Goal: Information Seeking & Learning: Learn about a topic

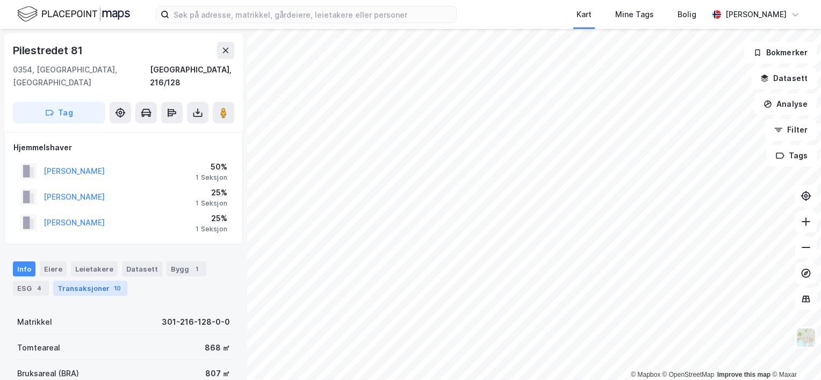
click at [91, 281] on div "Transaksjoner 10" at bounding box center [90, 288] width 74 height 15
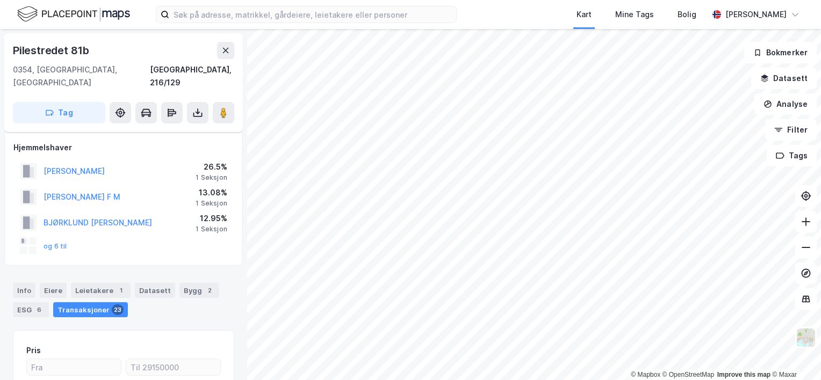
scroll to position [138, 0]
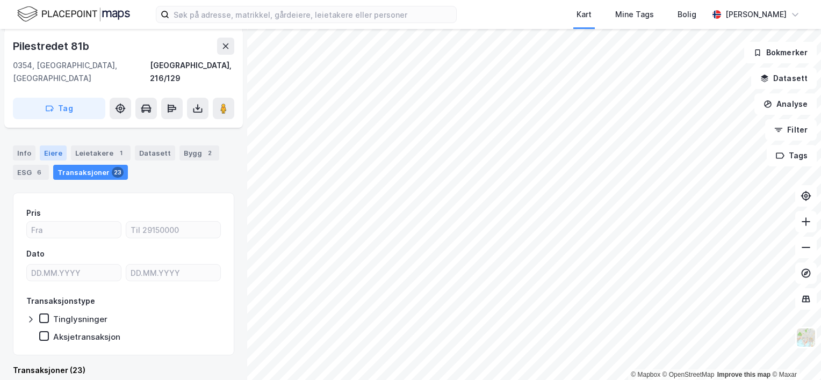
click at [49, 146] on div "Eiere" at bounding box center [53, 153] width 27 height 15
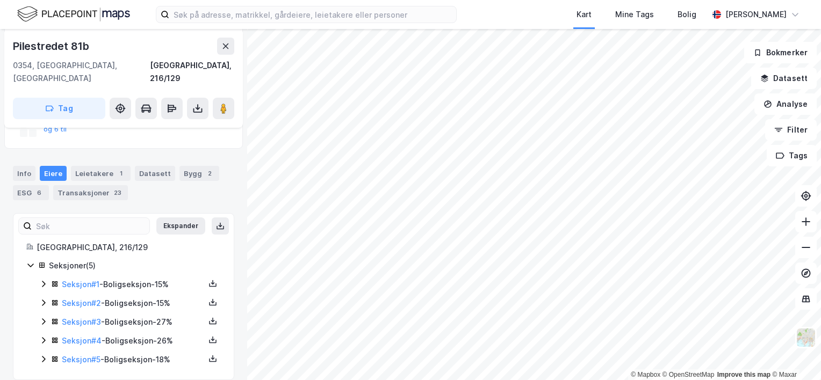
click at [41, 355] on icon at bounding box center [43, 359] width 9 height 9
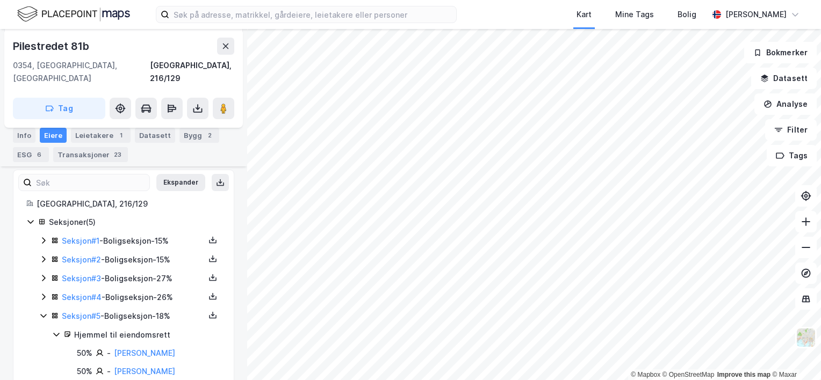
scroll to position [172, 0]
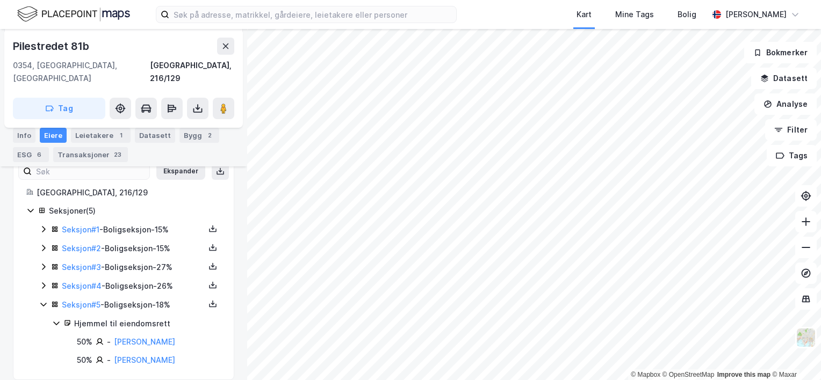
click at [43, 282] on icon at bounding box center [43, 286] width 9 height 9
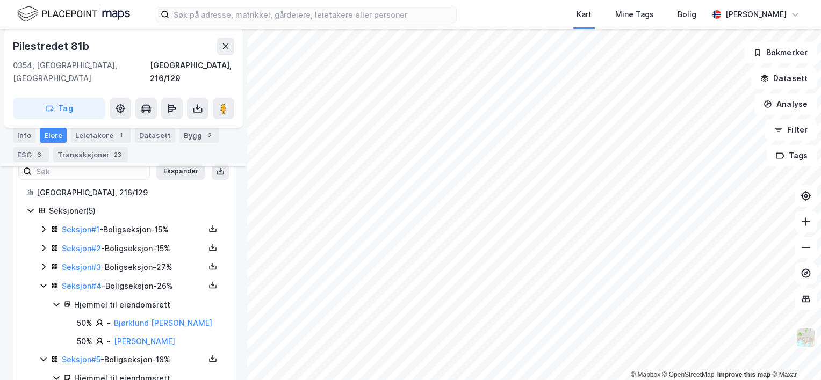
click at [42, 263] on icon at bounding box center [43, 267] width 9 height 9
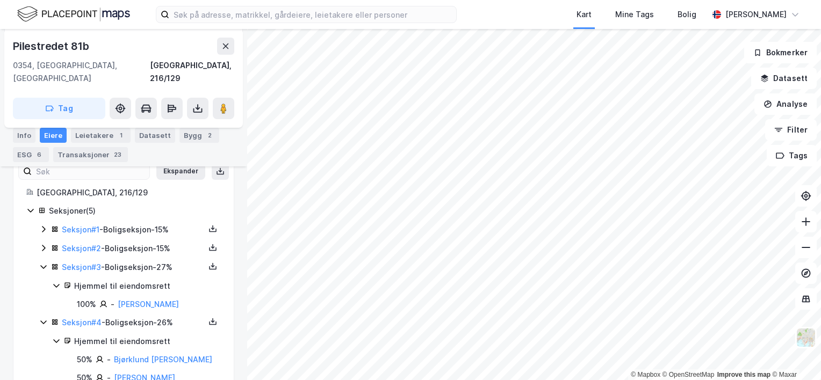
click at [43, 244] on icon at bounding box center [43, 248] width 9 height 9
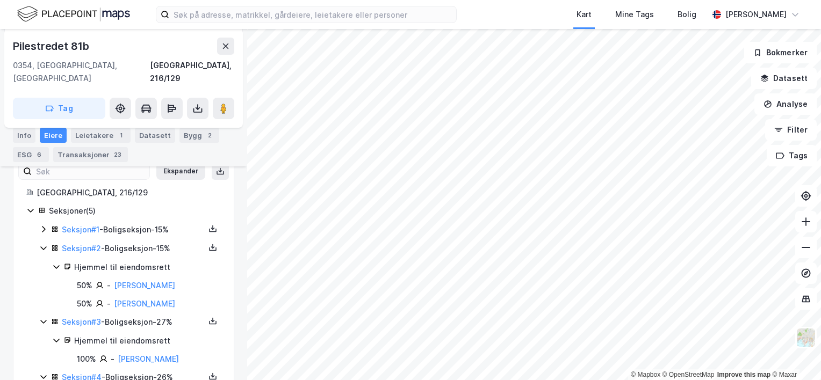
click at [45, 225] on icon at bounding box center [43, 229] width 9 height 9
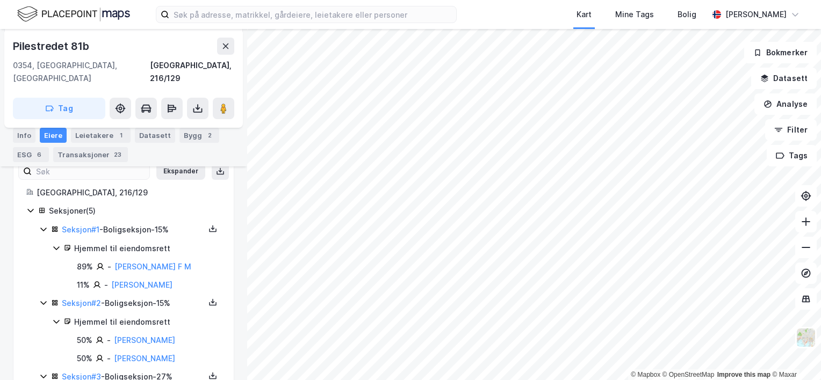
click at [41, 299] on icon at bounding box center [43, 303] width 9 height 9
click at [42, 318] on icon at bounding box center [43, 322] width 9 height 9
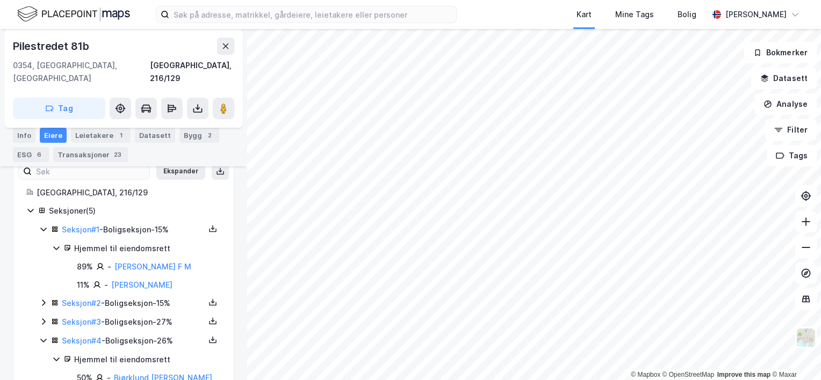
click at [42, 336] on icon at bounding box center [43, 340] width 9 height 9
click at [43, 355] on icon at bounding box center [43, 359] width 9 height 9
click at [104, 133] on div "Leietakere 1" at bounding box center [101, 135] width 60 height 15
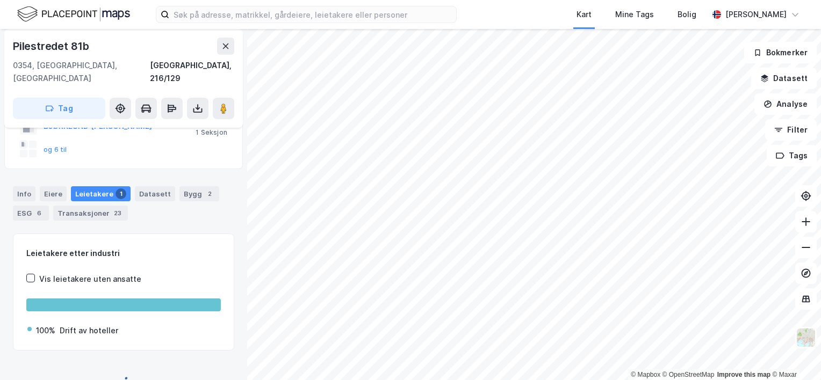
scroll to position [155, 0]
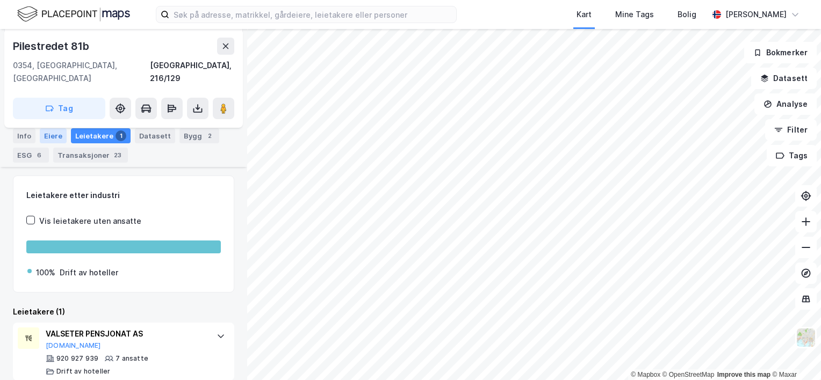
click at [50, 132] on div "Eiere" at bounding box center [53, 135] width 27 height 15
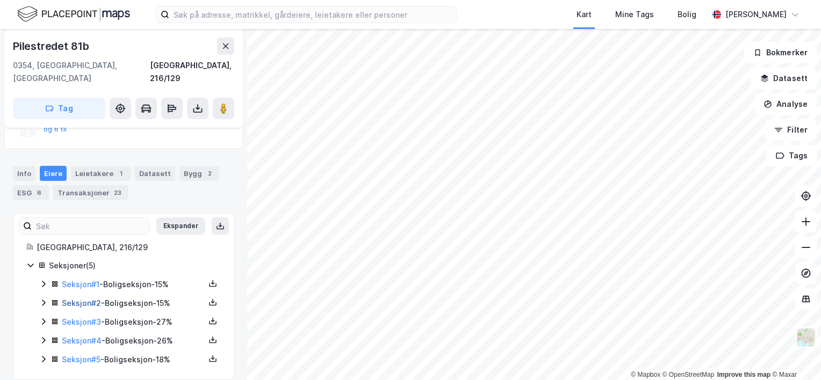
click at [67, 299] on link "Seksjon # 2" at bounding box center [81, 303] width 39 height 9
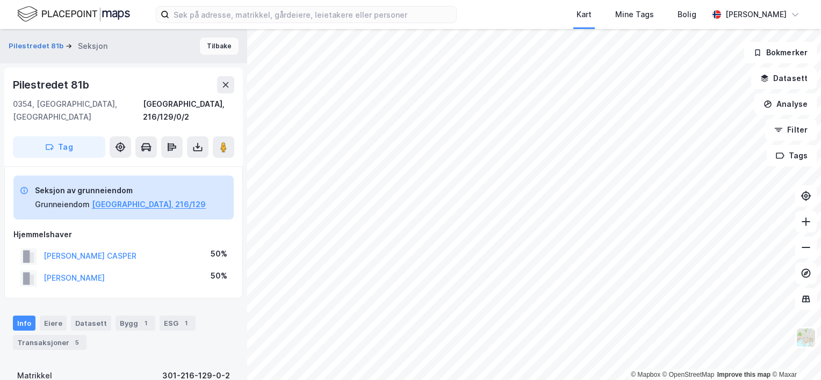
click at [208, 47] on button "Tilbake" at bounding box center [219, 46] width 39 height 17
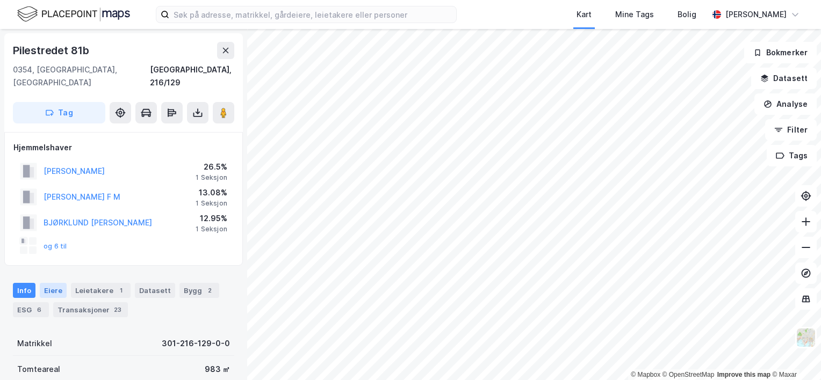
click at [48, 283] on div "Eiere" at bounding box center [53, 290] width 27 height 15
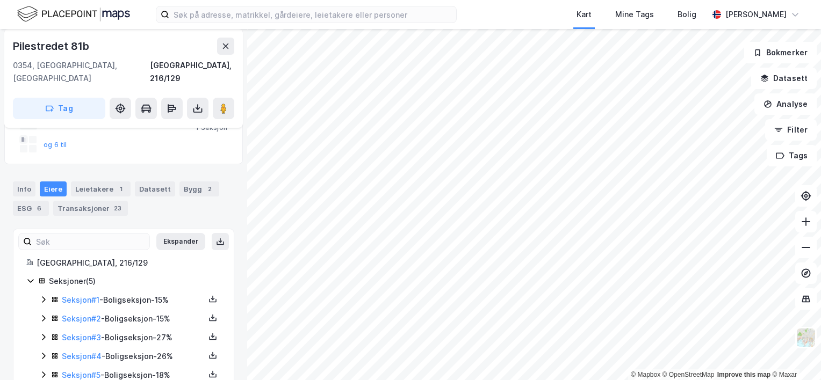
scroll to position [117, 0]
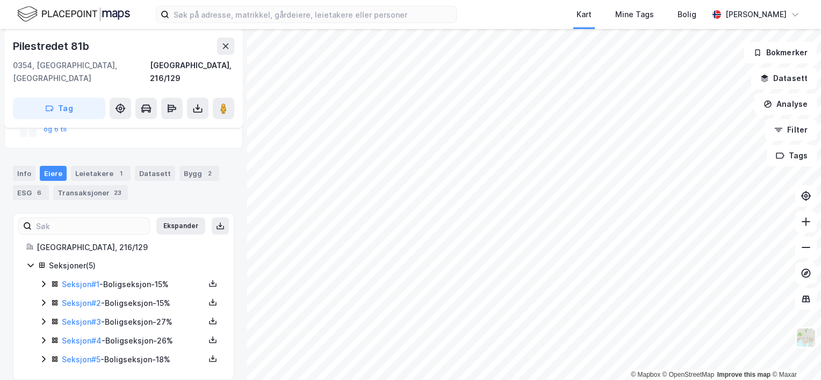
click at [39, 269] on div "Seksjoner ( 5 ) Seksjon # 1 - Boligseksjon - 15% Seksjon # 2 - Boligseksjon - 1…" at bounding box center [123, 313] width 194 height 107
click at [46, 280] on icon at bounding box center [43, 284] width 9 height 9
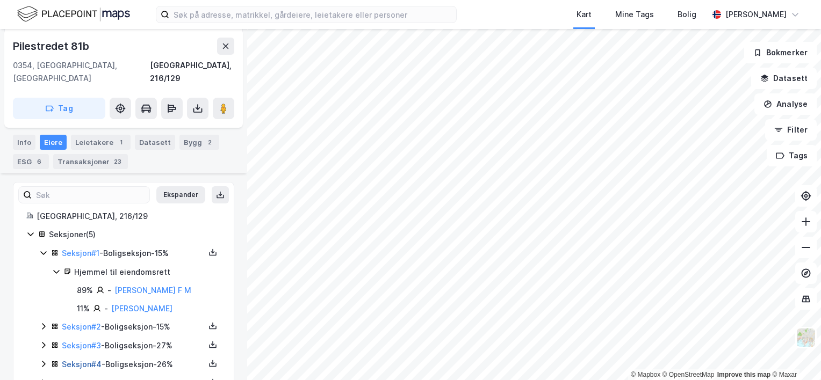
scroll to position [172, 0]
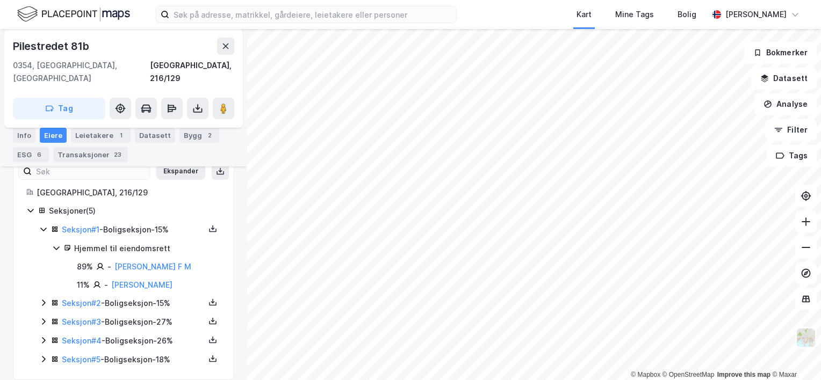
click at [43, 319] on icon at bounding box center [43, 322] width 3 height 6
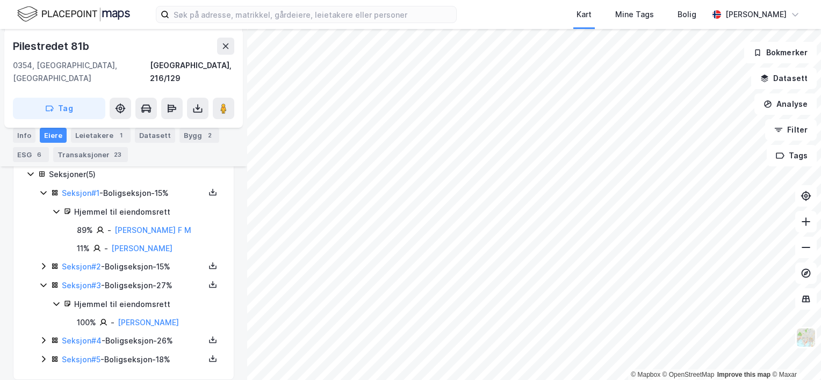
click at [44, 281] on icon at bounding box center [43, 285] width 9 height 9
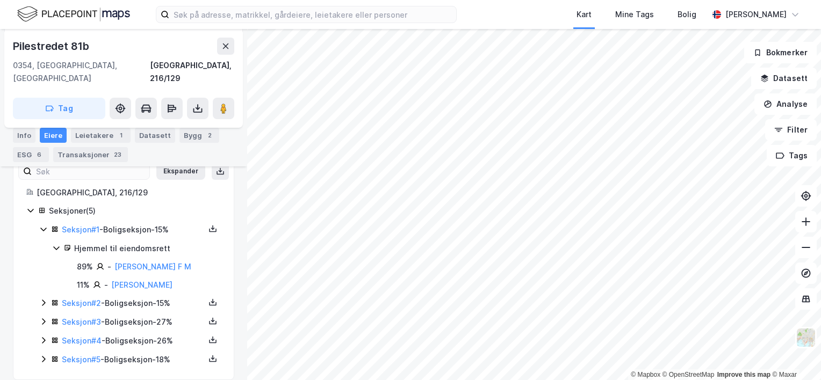
click at [41, 335] on div "Seksjon # 4 - Boligseksjon - 26%" at bounding box center [130, 341] width 182 height 13
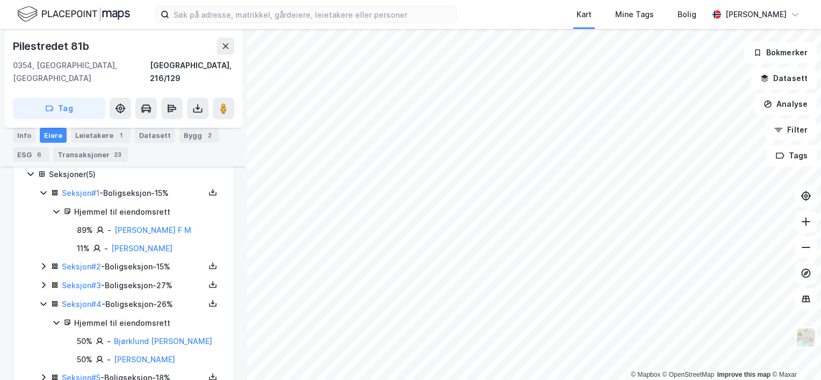
click at [42, 300] on icon at bounding box center [43, 304] width 9 height 9
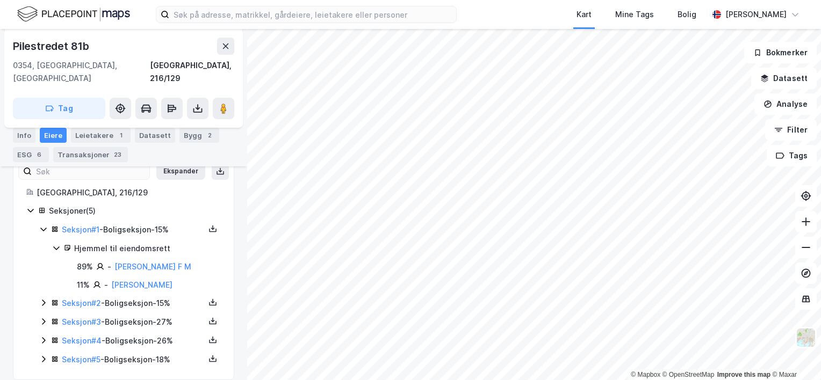
click at [45, 355] on icon at bounding box center [43, 359] width 9 height 9
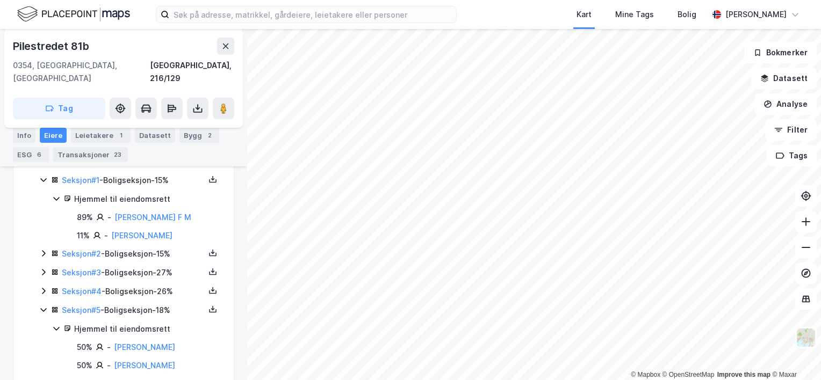
scroll to position [227, 0]
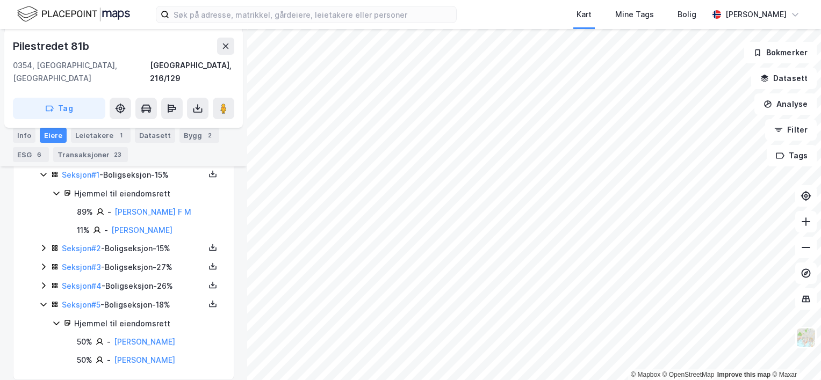
click at [42, 300] on icon at bounding box center [43, 304] width 9 height 9
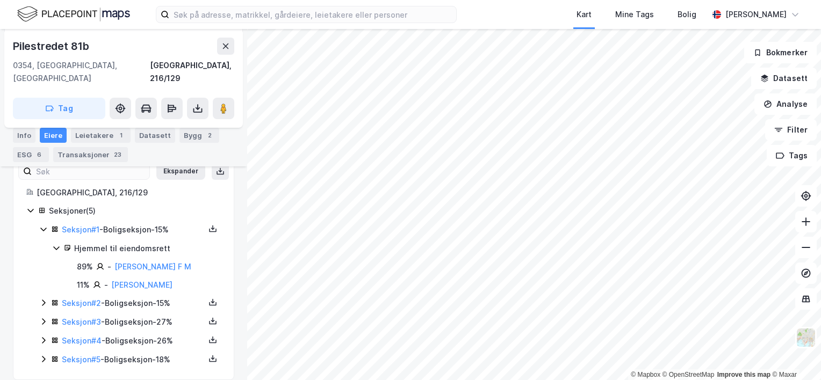
click at [45, 336] on icon at bounding box center [43, 340] width 9 height 9
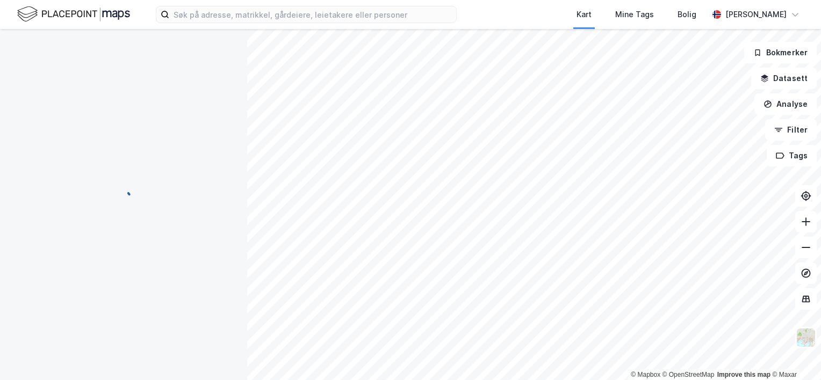
scroll to position [58, 0]
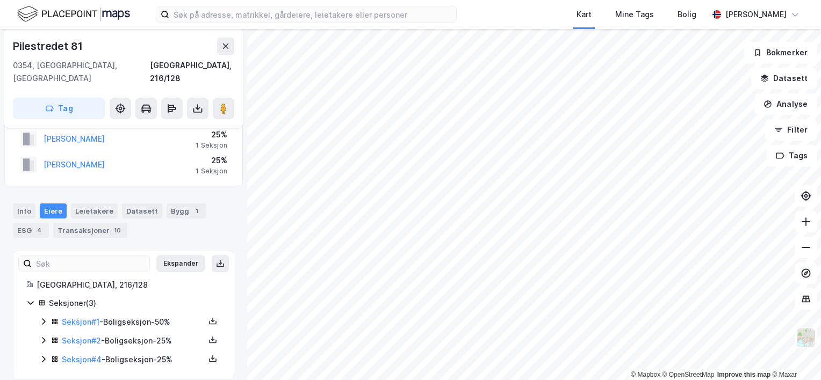
click at [43, 355] on icon at bounding box center [43, 359] width 9 height 9
click at [41, 336] on icon at bounding box center [43, 340] width 9 height 9
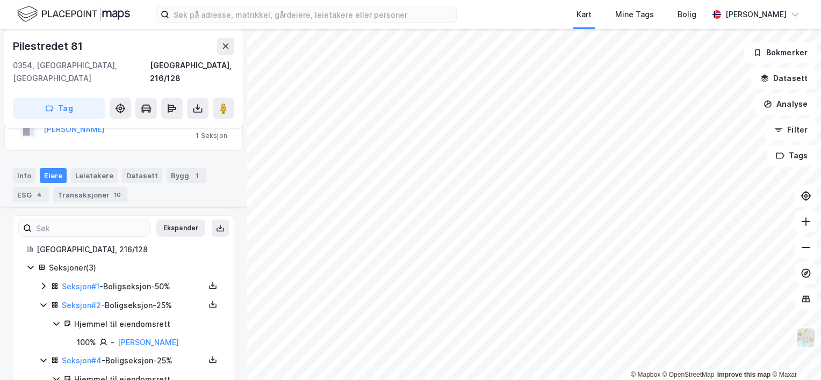
scroll to position [131, 0]
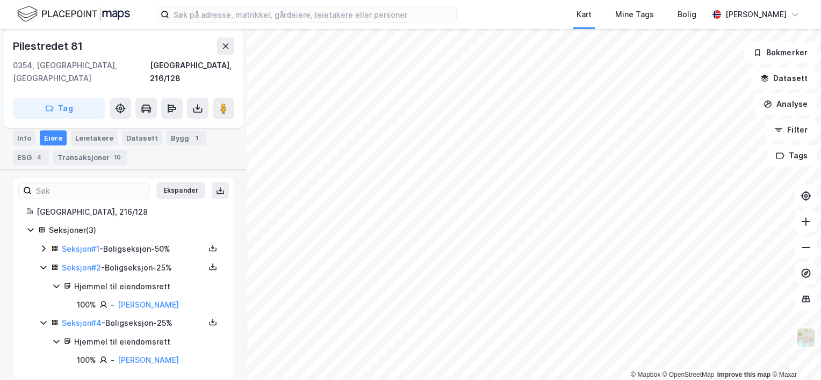
click at [42, 246] on icon at bounding box center [43, 249] width 3 height 6
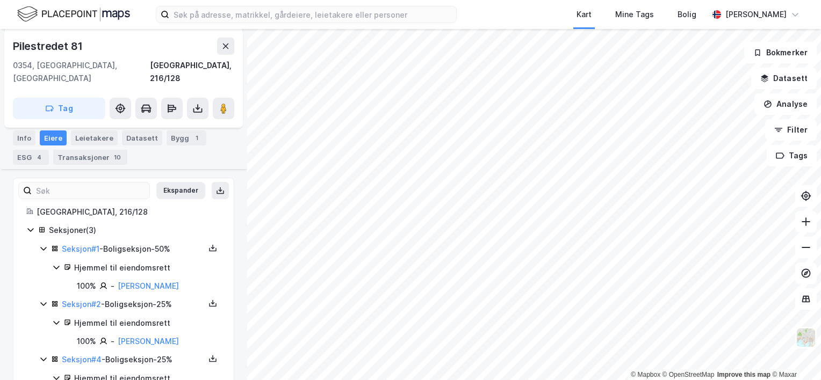
scroll to position [0, 0]
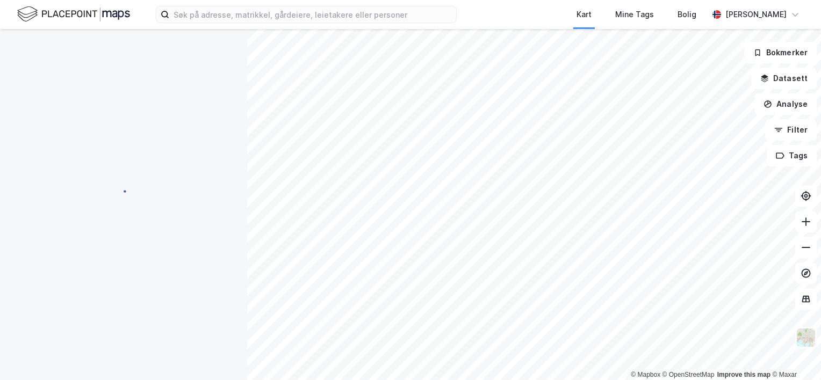
scroll to position [98, 0]
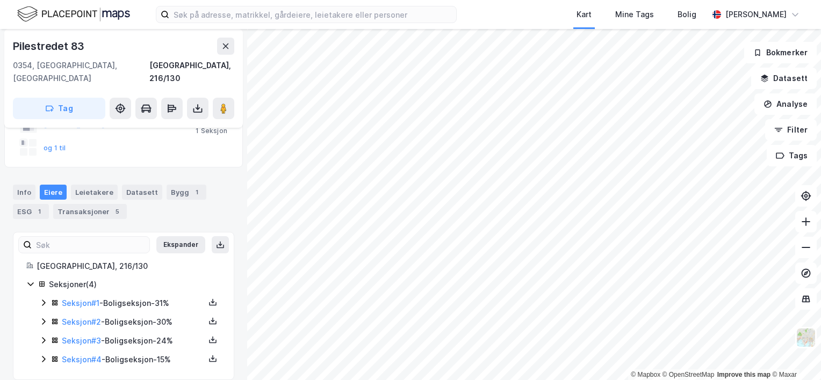
click at [40, 355] on icon at bounding box center [43, 359] width 9 height 9
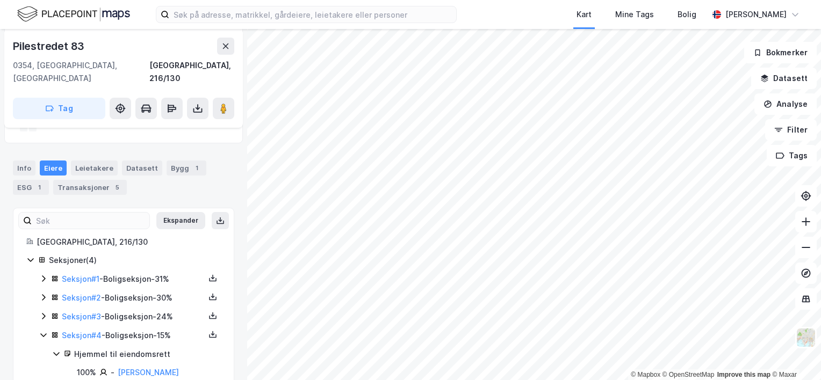
scroll to position [135, 0]
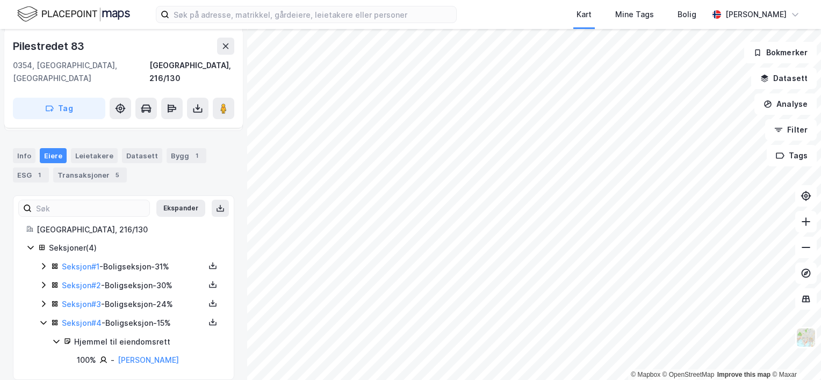
click at [47, 300] on icon at bounding box center [43, 304] width 9 height 9
click at [43, 281] on icon at bounding box center [43, 285] width 9 height 9
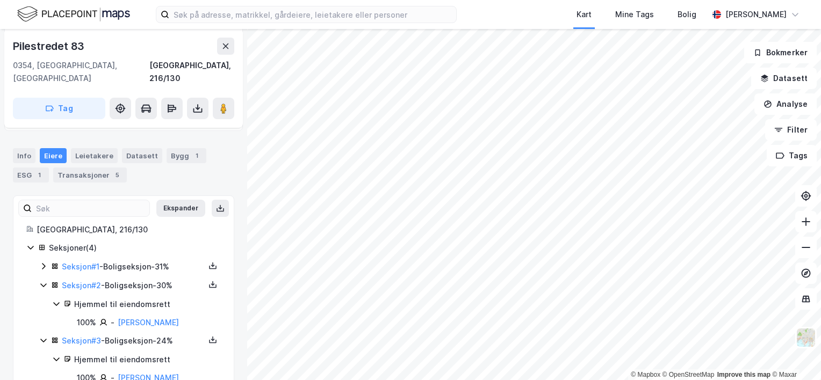
click at [42, 261] on div "Seksjon # 1 - Boligseksjon - 31%" at bounding box center [130, 267] width 182 height 13
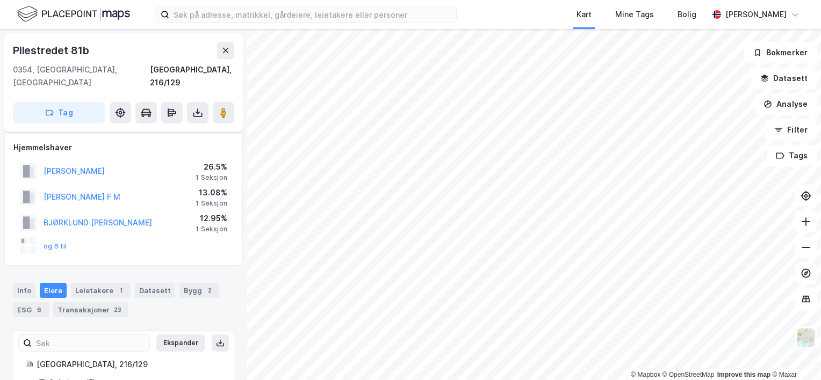
scroll to position [117, 0]
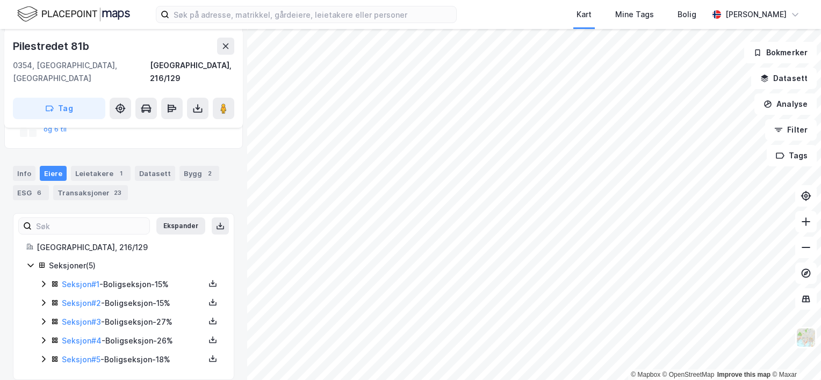
click at [42, 336] on icon at bounding box center [43, 340] width 9 height 9
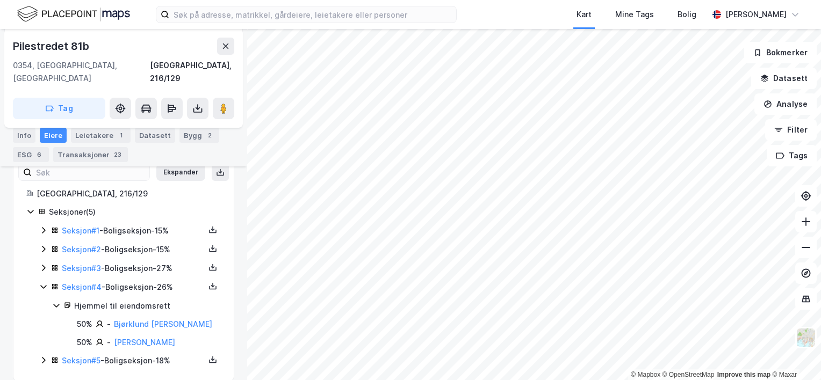
scroll to position [172, 0]
click at [90, 282] on link "Seksjon # 4" at bounding box center [82, 286] width 40 height 9
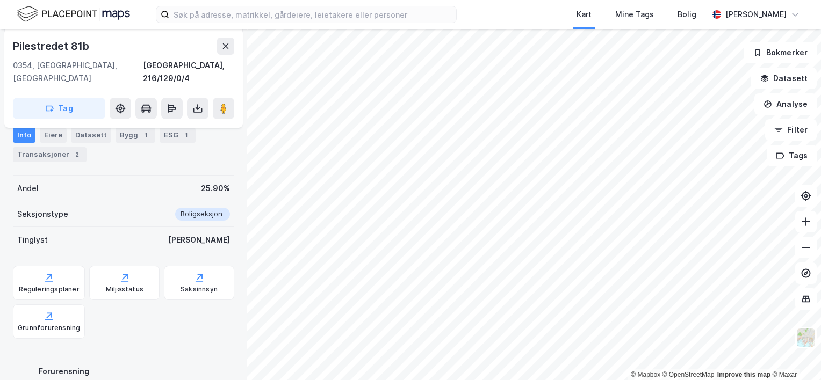
scroll to position [170, 0]
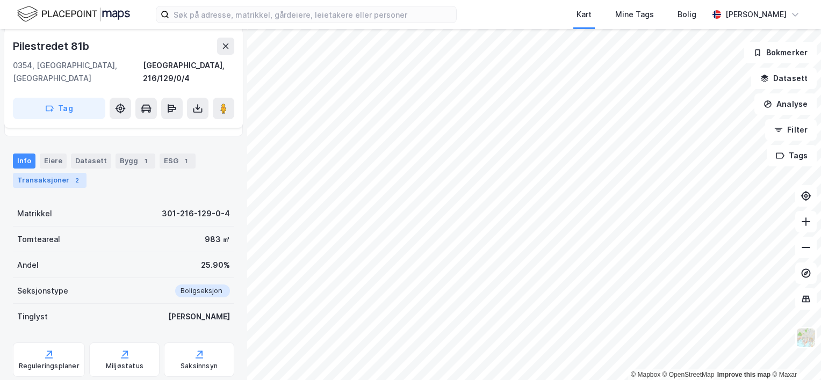
click at [47, 173] on div "Transaksjoner 2" at bounding box center [50, 180] width 74 height 15
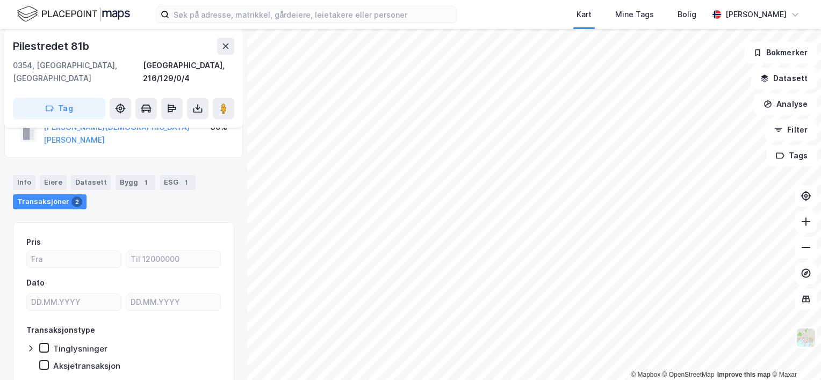
scroll to position [161, 0]
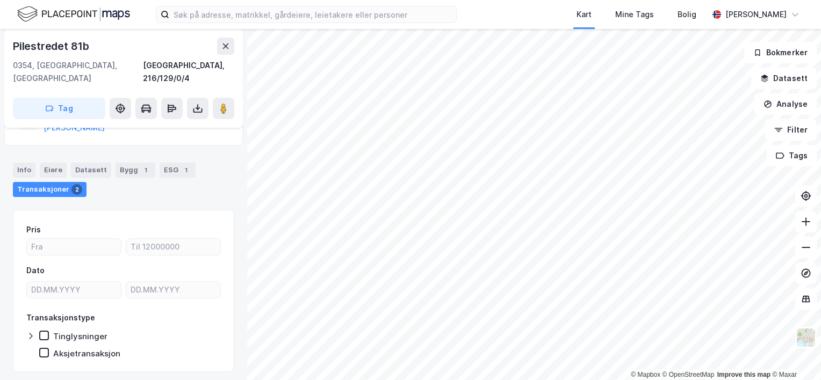
click at [129, 163] on div "Bygg 1" at bounding box center [136, 170] width 40 height 15
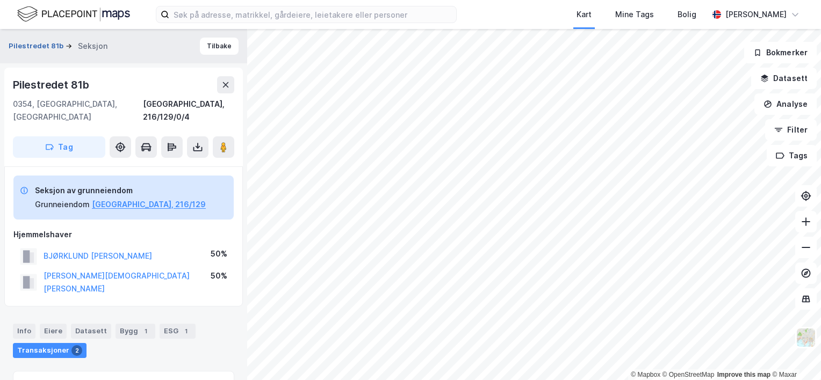
click at [56, 44] on button "Pilestredet 81b" at bounding box center [37, 46] width 57 height 11
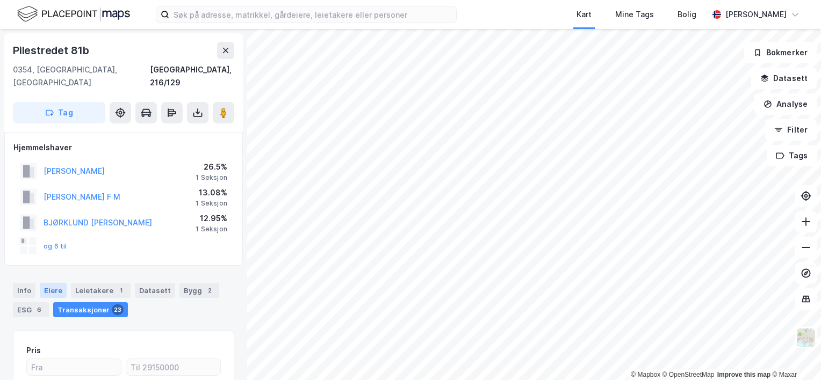
click at [52, 283] on div "Eiere" at bounding box center [53, 290] width 27 height 15
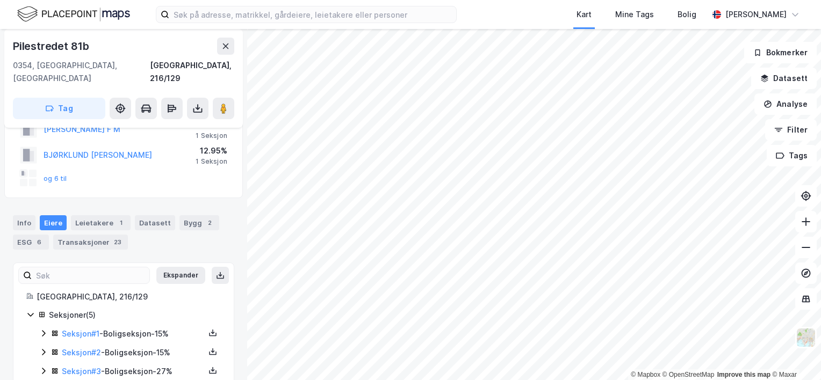
scroll to position [117, 0]
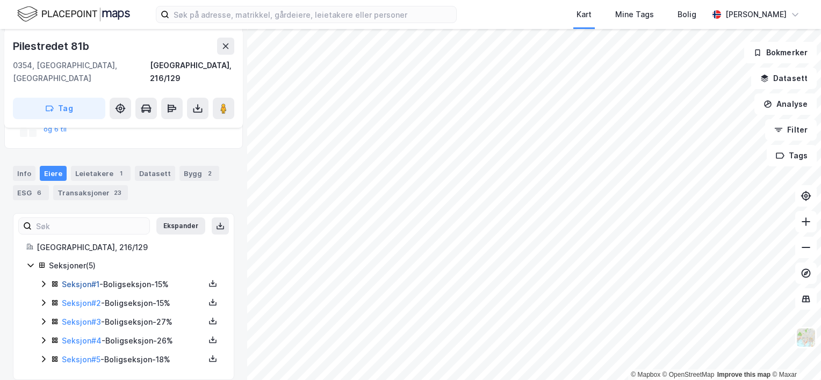
click at [72, 280] on link "Seksjon # 1" at bounding box center [81, 284] width 38 height 9
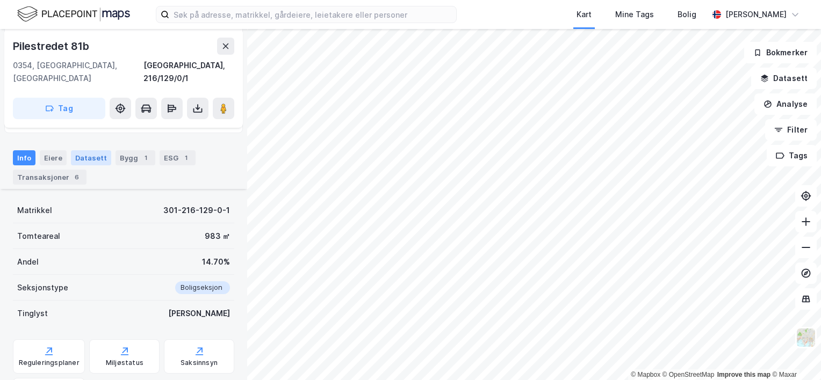
scroll to position [117, 0]
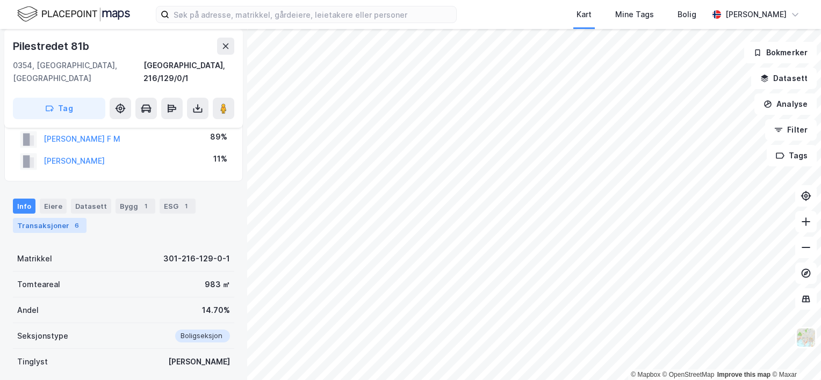
drag, startPoint x: 32, startPoint y: 213, endPoint x: 39, endPoint y: 214, distance: 6.6
click at [33, 218] on div "Transaksjoner 6" at bounding box center [50, 225] width 74 height 15
